Goal: Task Accomplishment & Management: Use online tool/utility

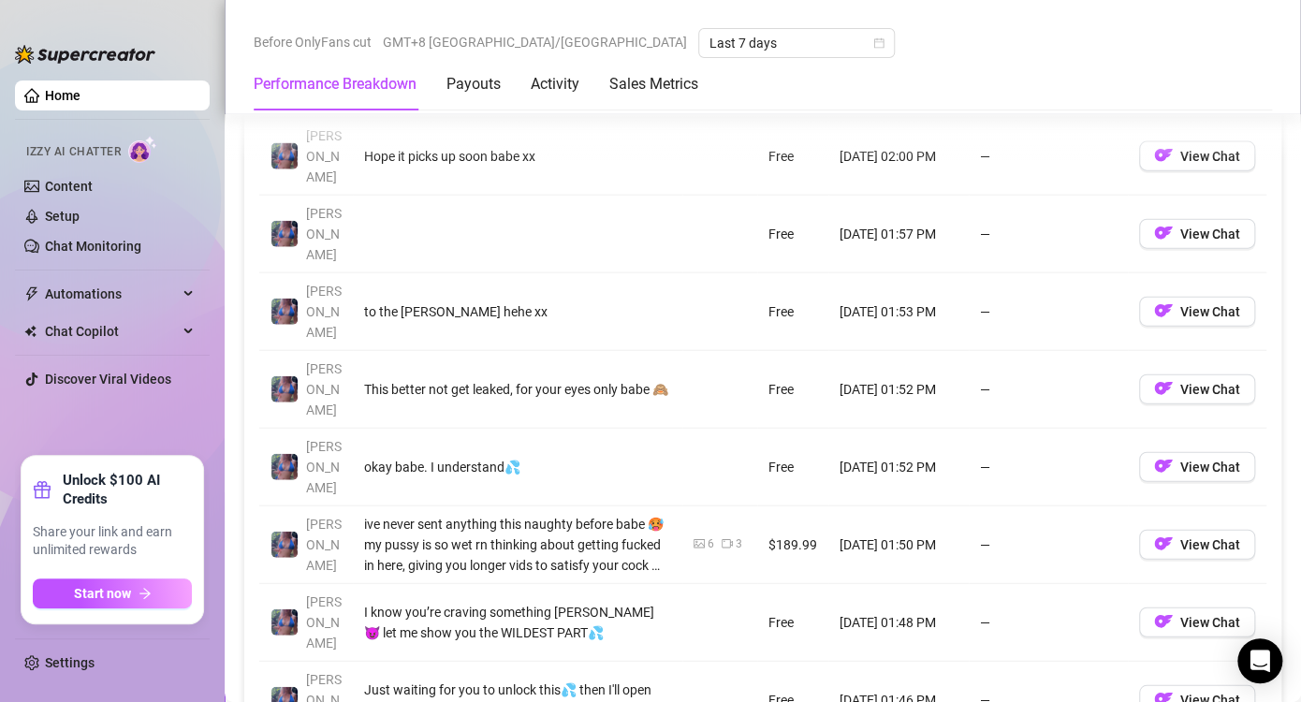
scroll to position [1965, 0]
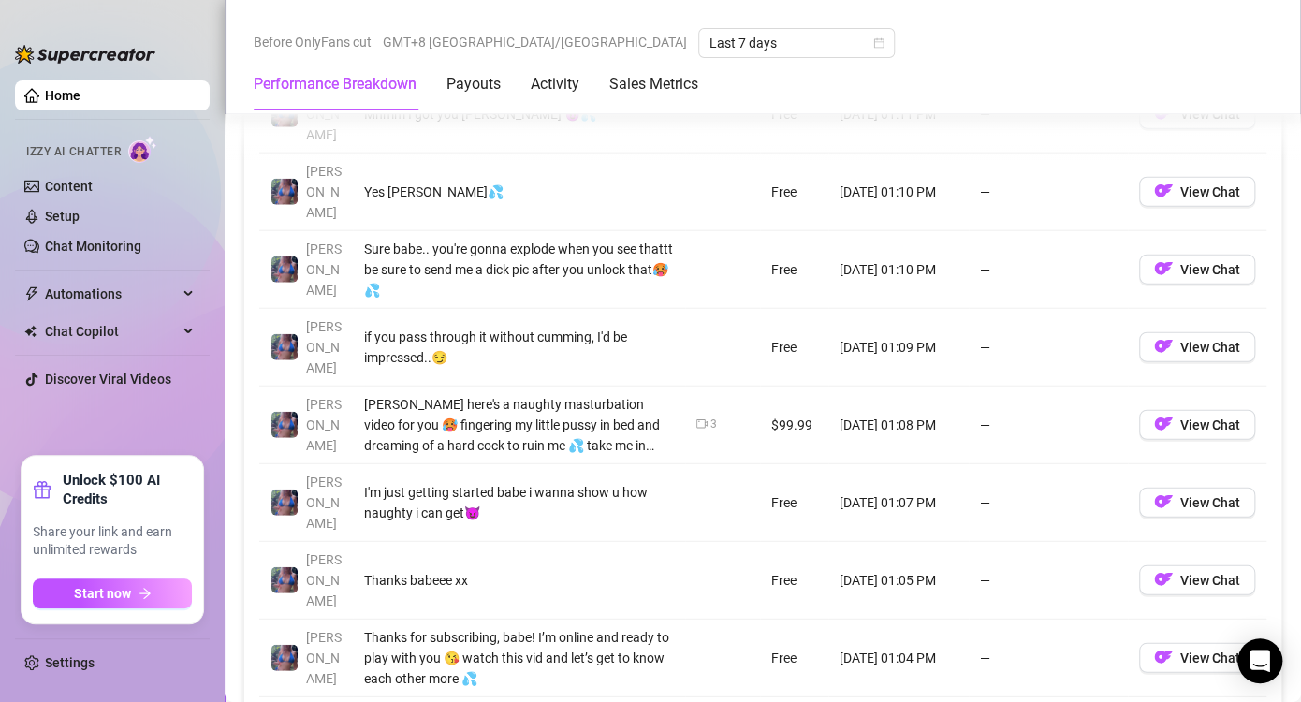
scroll to position [2246, 0]
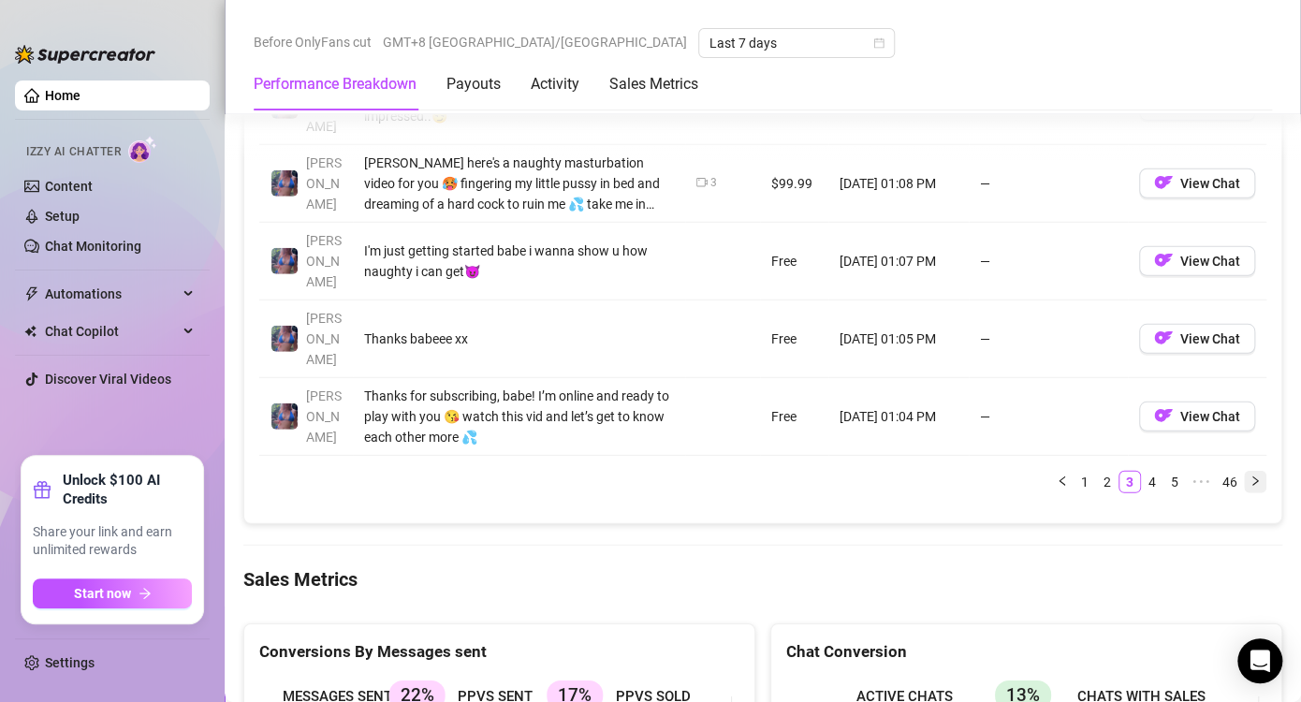
click at [1244, 471] on button "button" at bounding box center [1255, 482] width 22 height 22
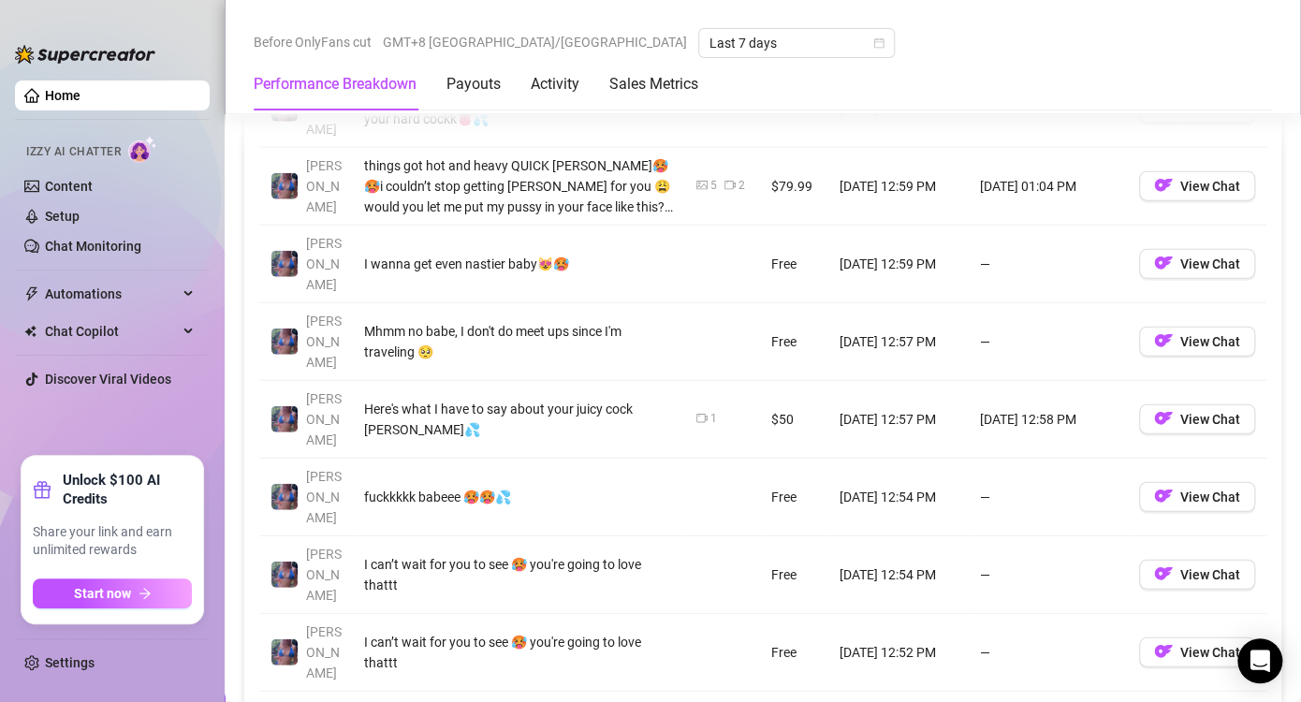
scroll to position [1965, 0]
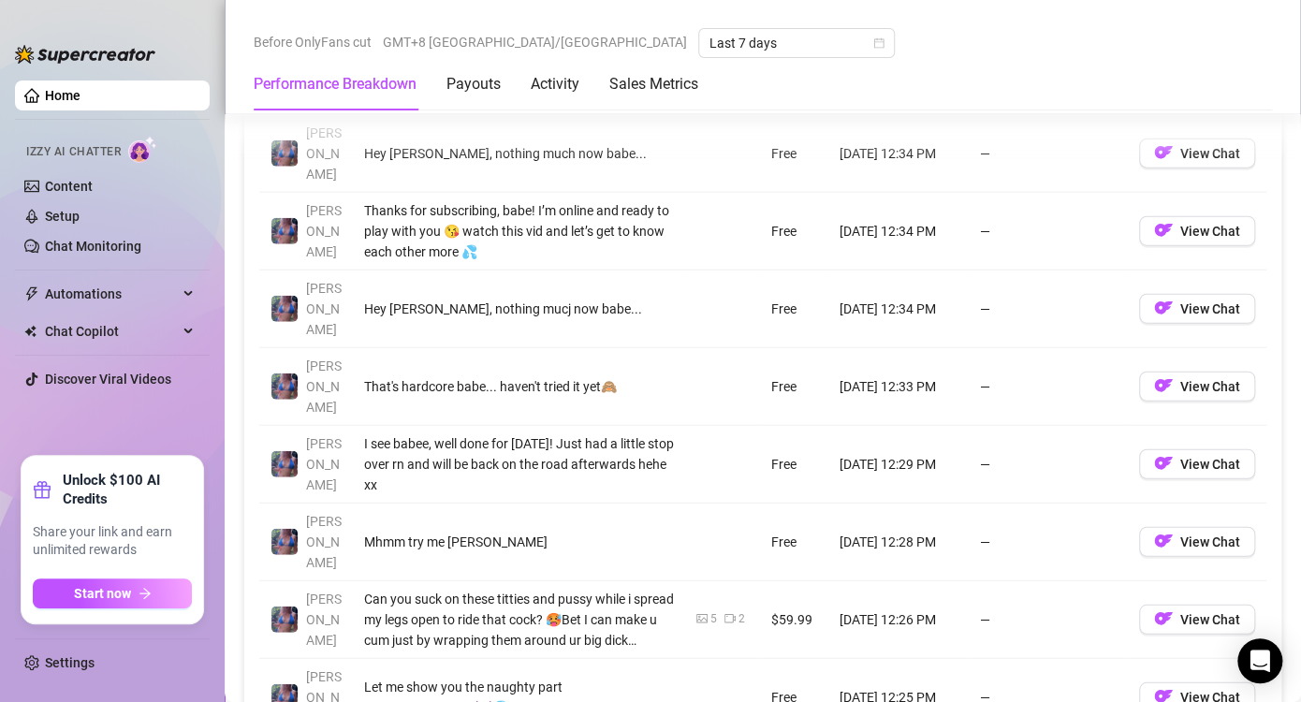
click at [1244, 659] on td "View Chat" at bounding box center [1196, 698] width 138 height 78
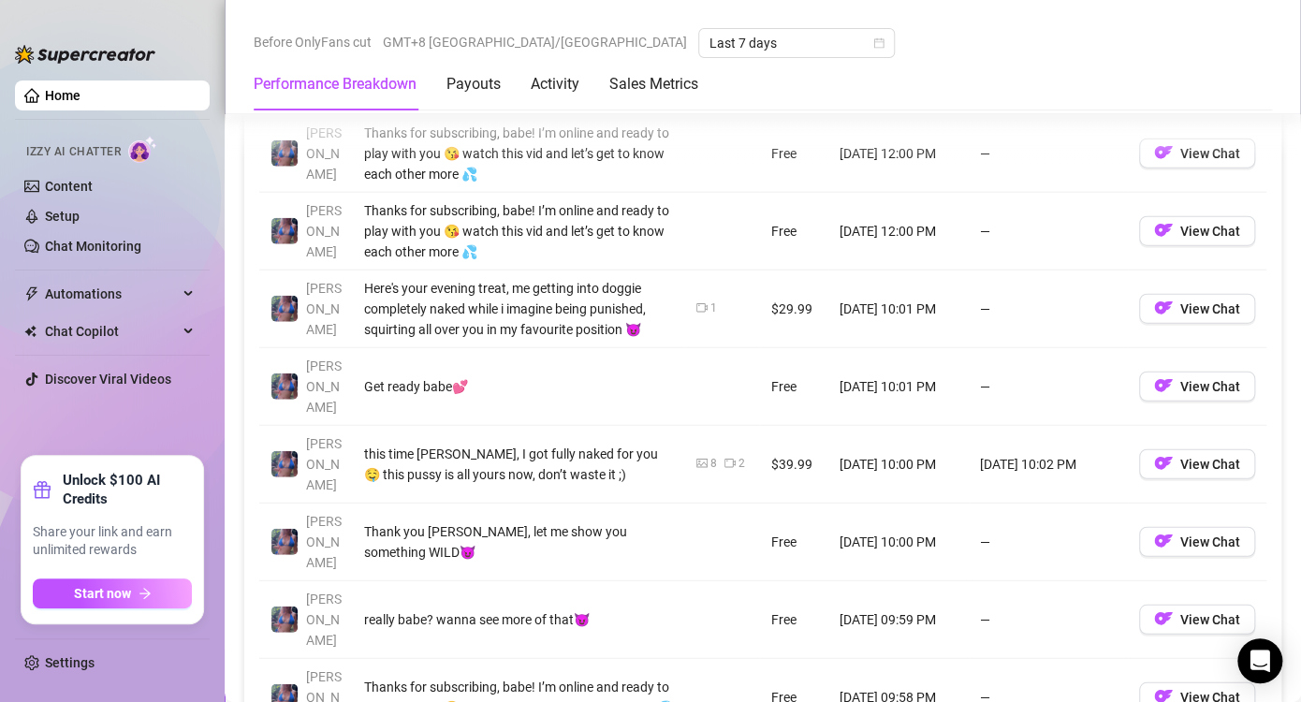
click at [1244, 659] on td "View Chat" at bounding box center [1196, 698] width 138 height 78
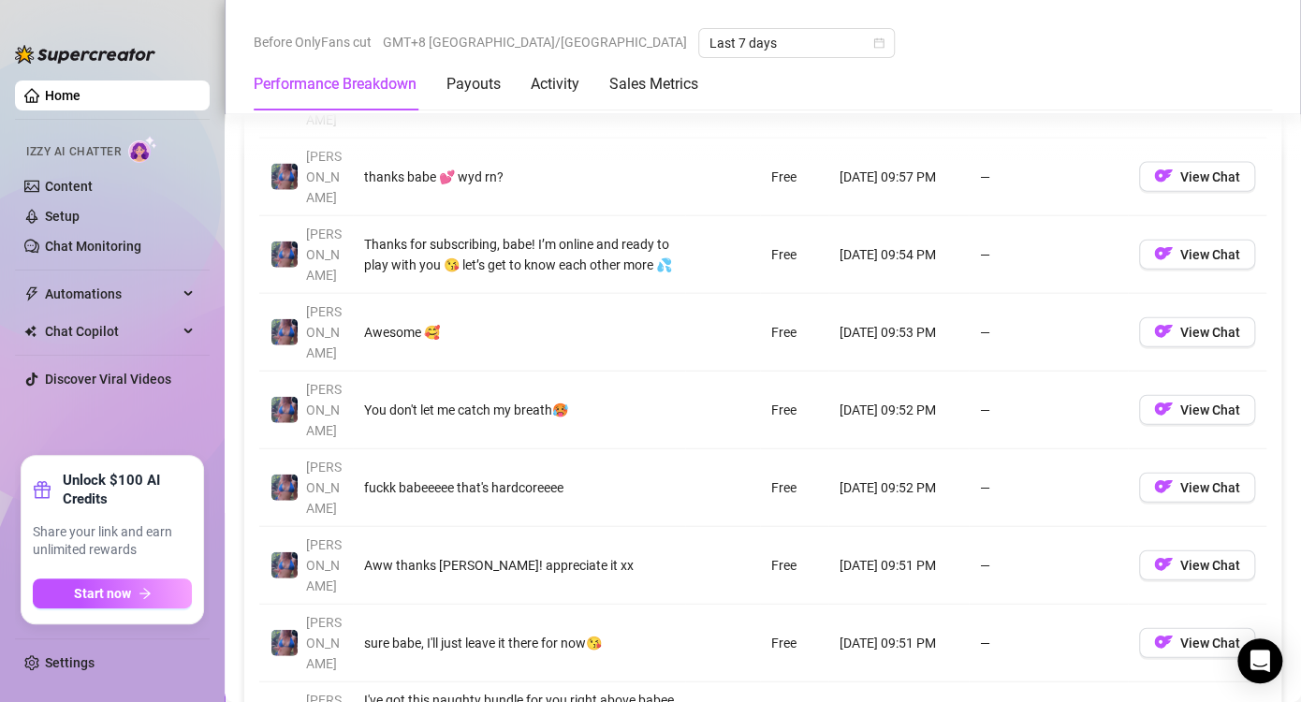
scroll to position [1871, 0]
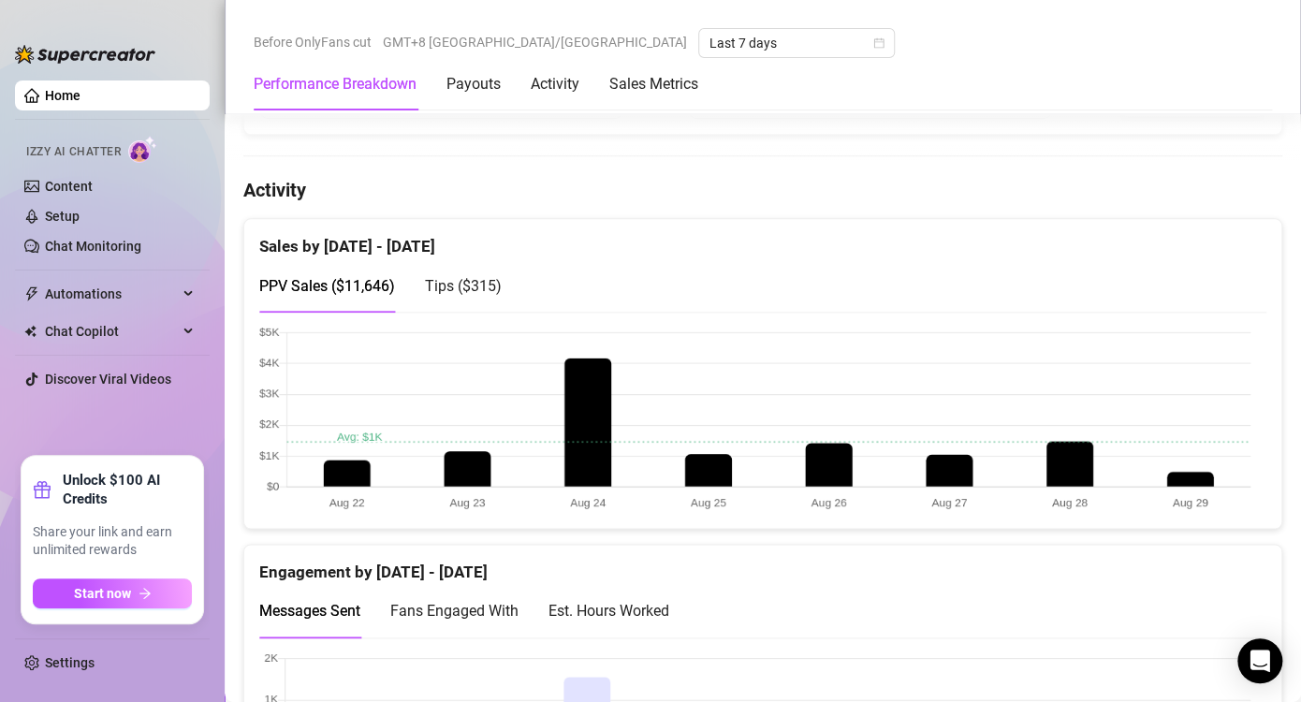
scroll to position [655, 0]
